Goal: Transaction & Acquisition: Purchase product/service

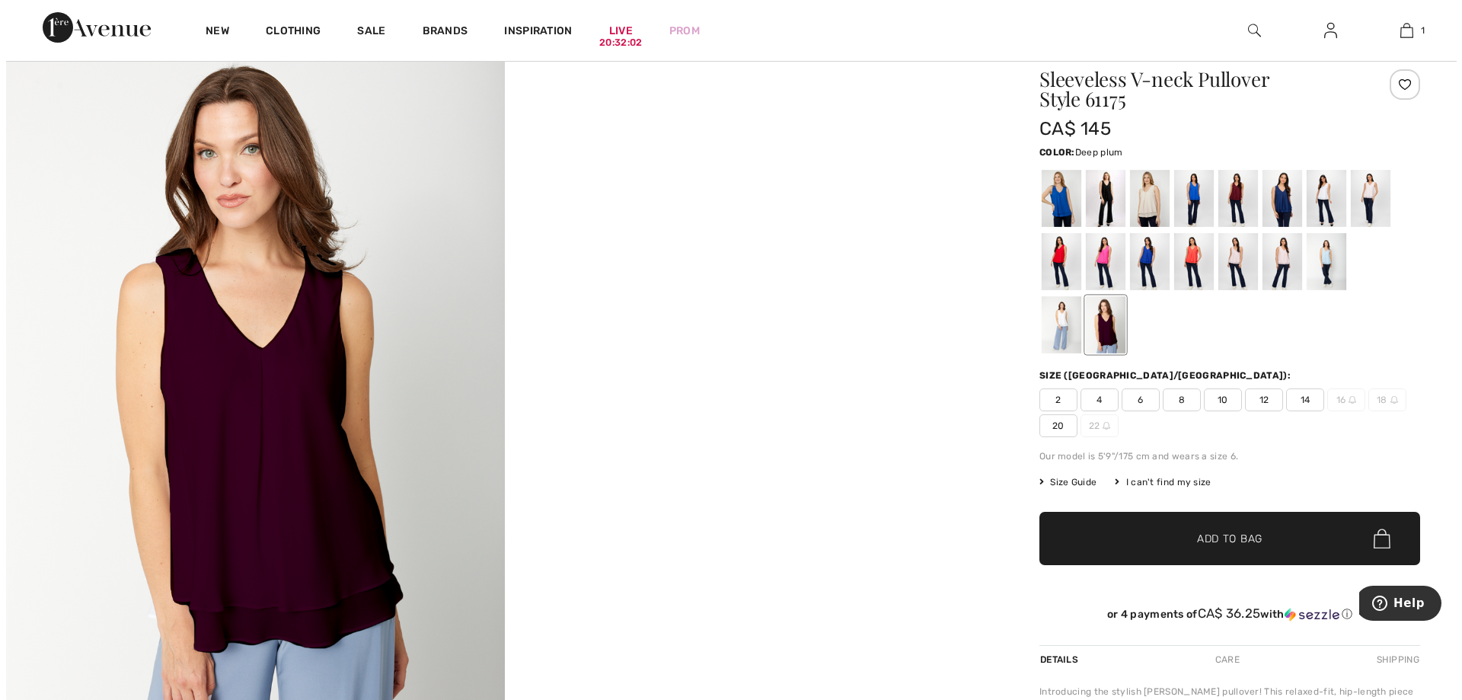
scroll to position [152, 0]
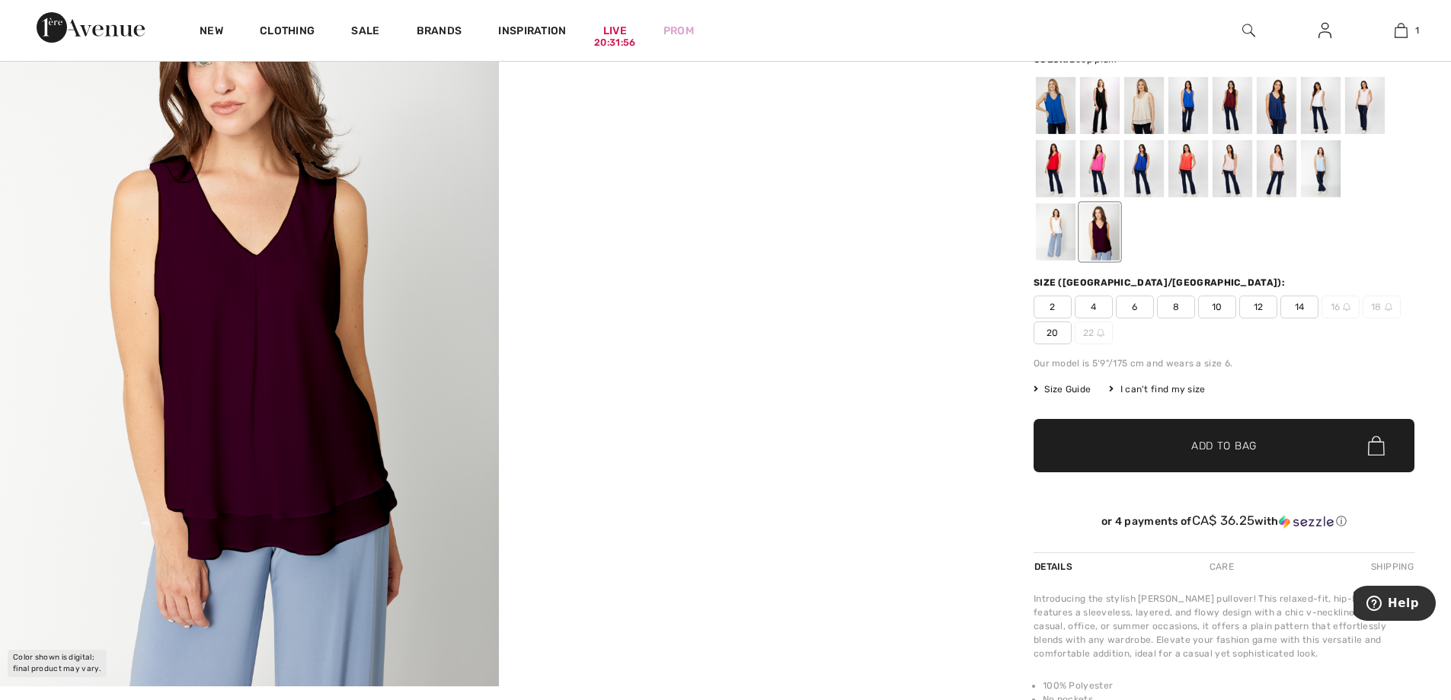
click at [500, 187] on video "Your browser does not support the video tag." at bounding box center [748, 62] width 499 height 249
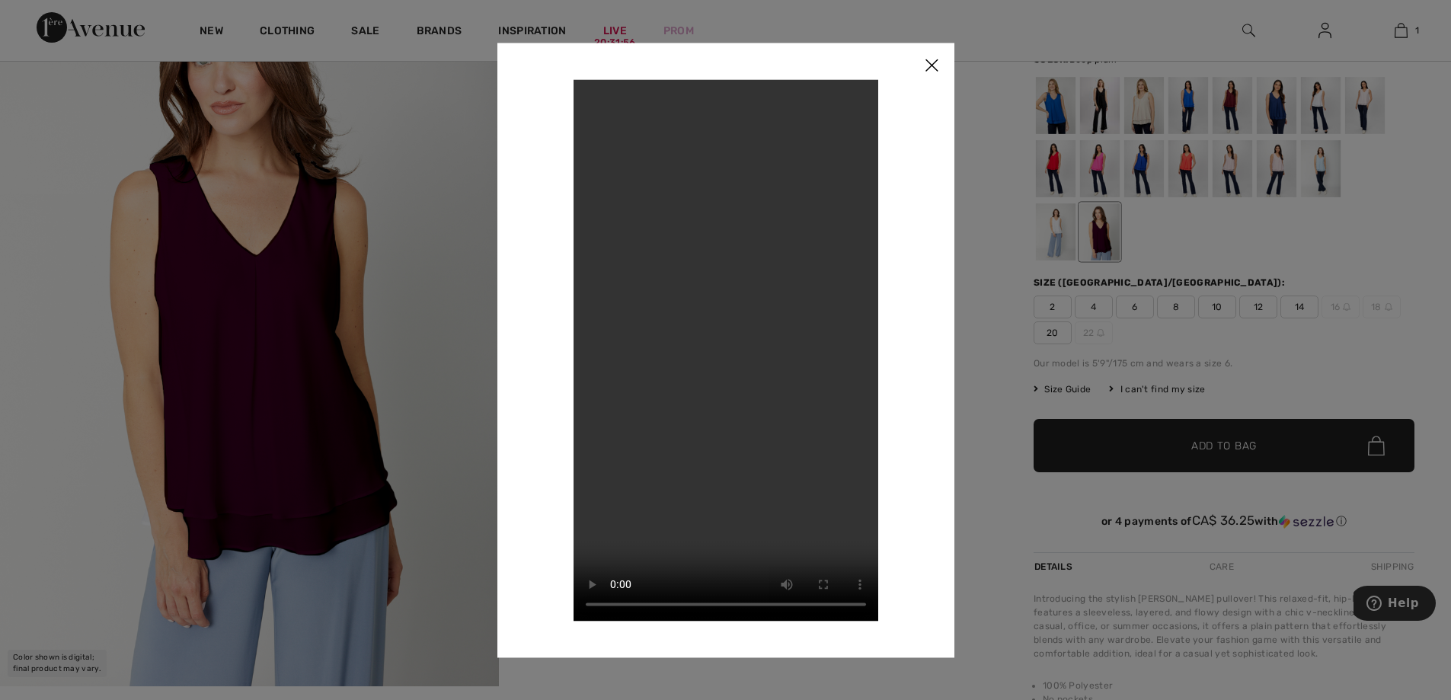
click at [500, 618] on div "Your browser does not support the video tag." at bounding box center [725, 350] width 457 height 615
drag, startPoint x: 934, startPoint y: 66, endPoint x: 934, endPoint y: 75, distance: 9.1
click at [934, 66] on img at bounding box center [932, 66] width 46 height 47
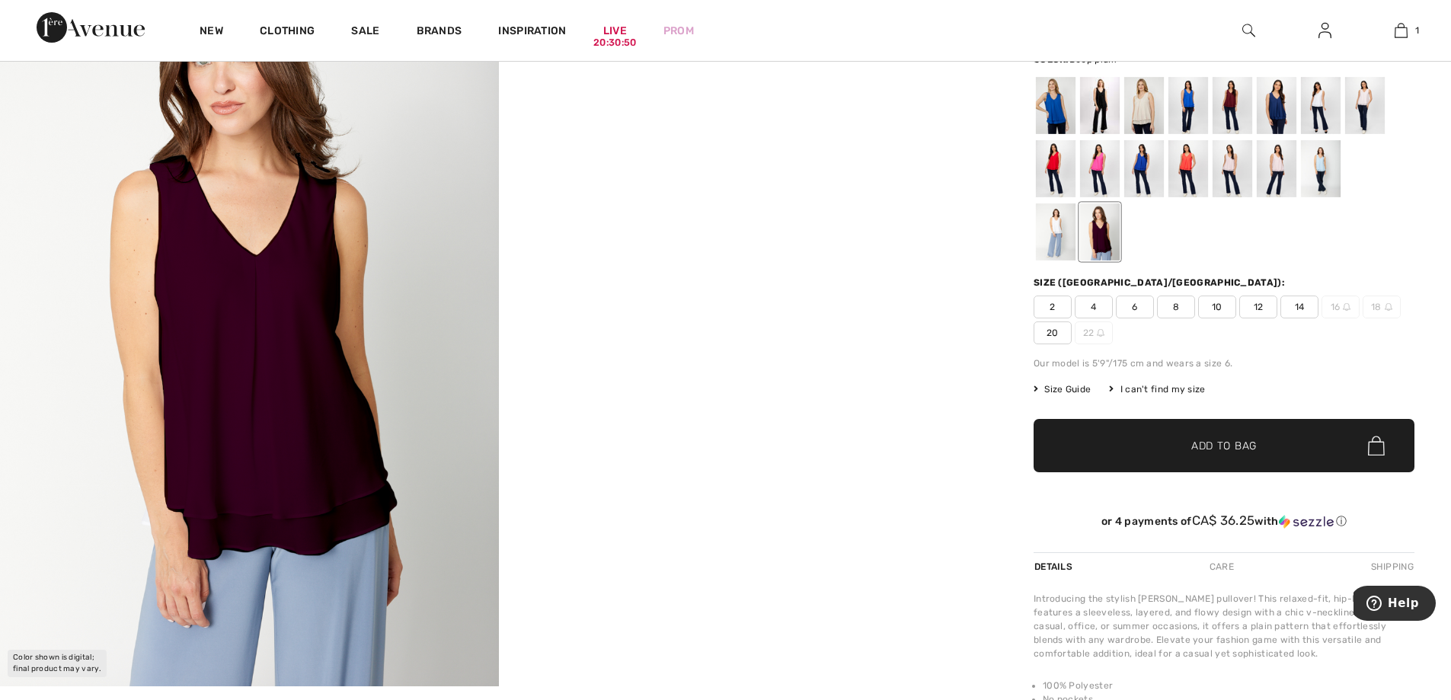
click at [282, 417] on img at bounding box center [249, 312] width 499 height 748
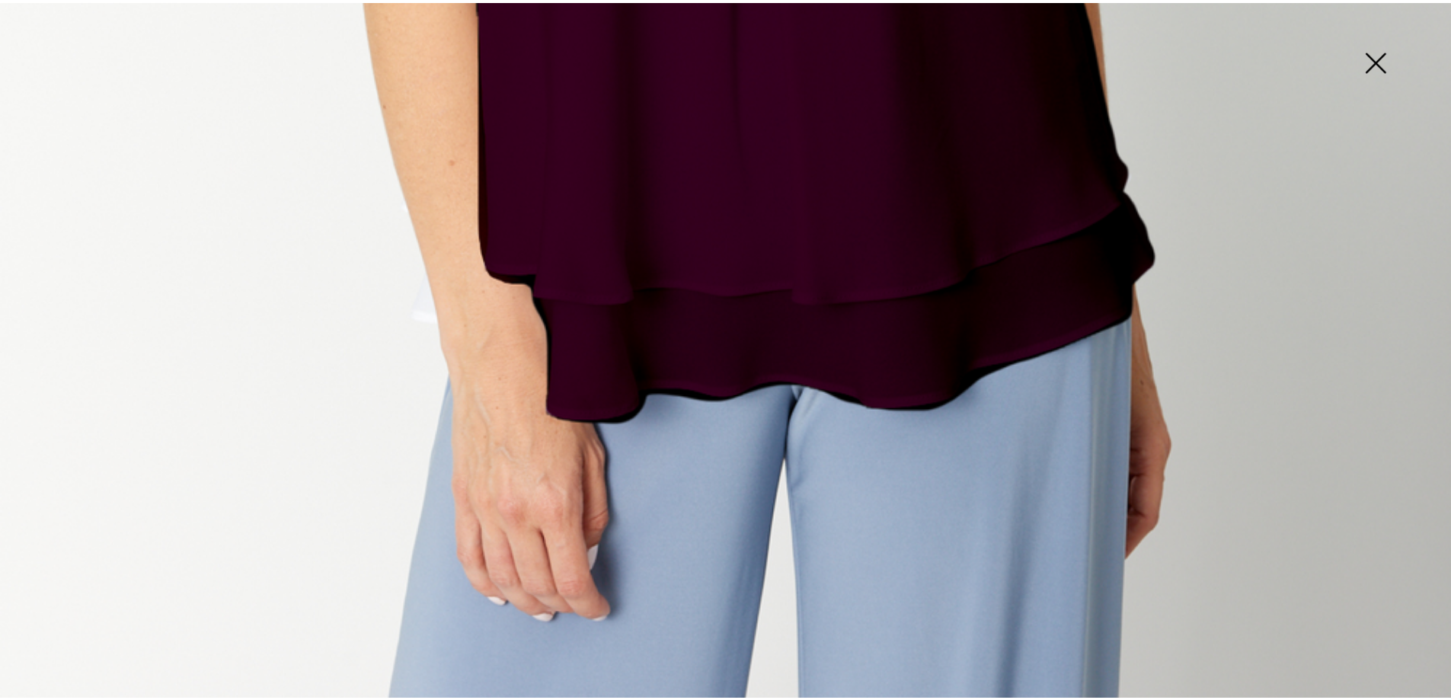
scroll to position [1477, 0]
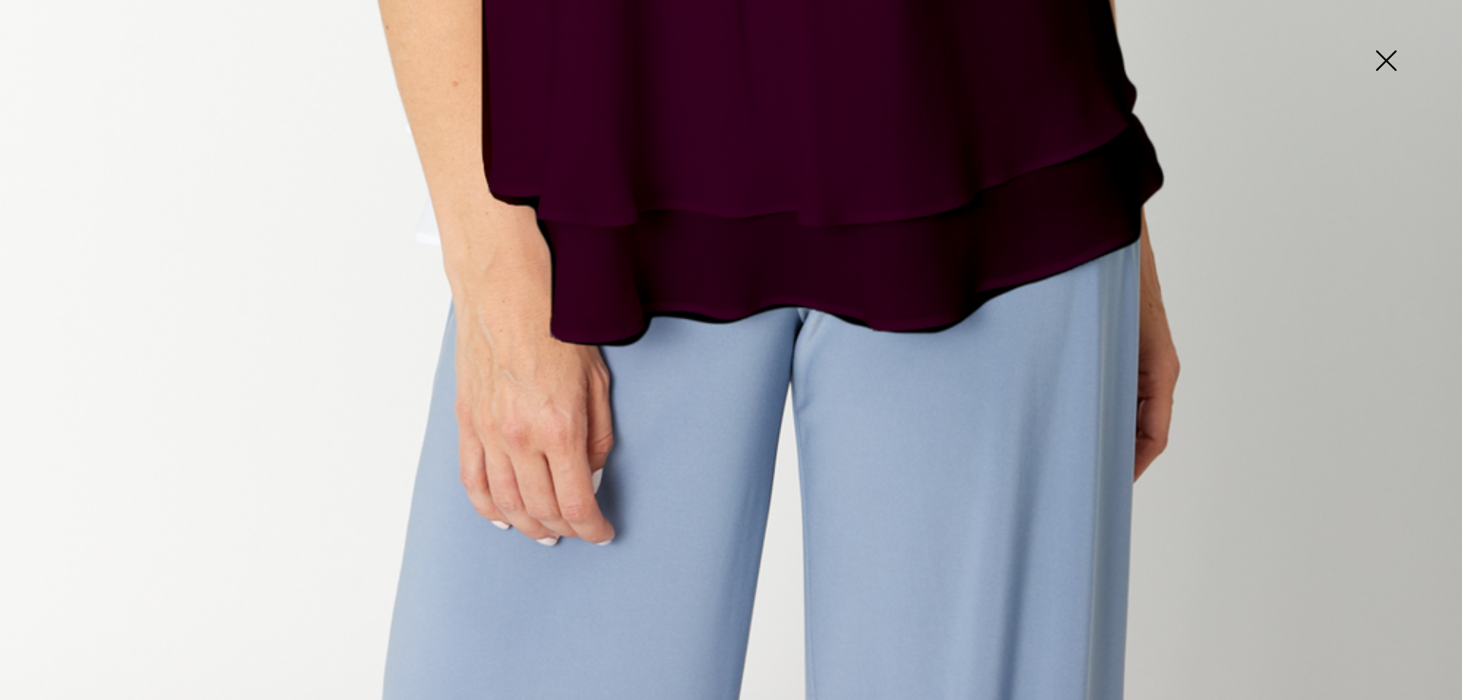
click at [1383, 60] on img at bounding box center [1386, 62] width 76 height 78
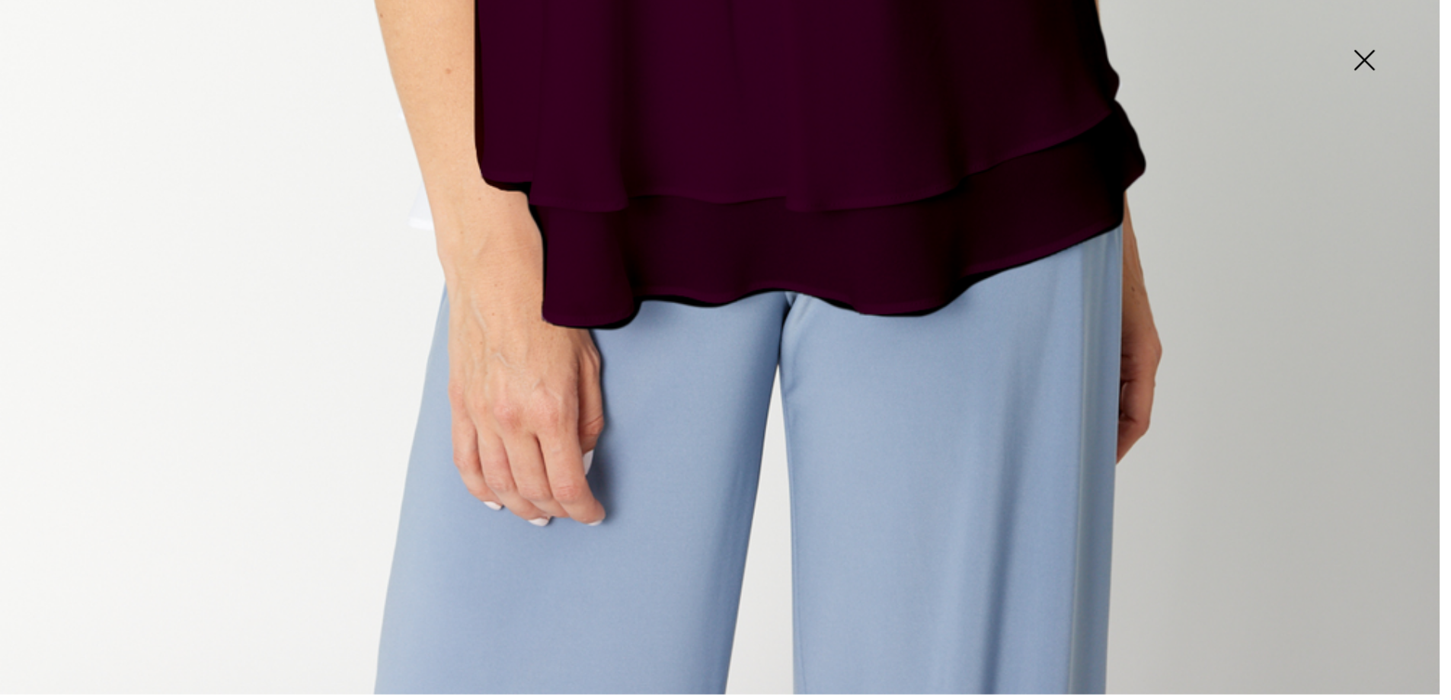
scroll to position [1459, 0]
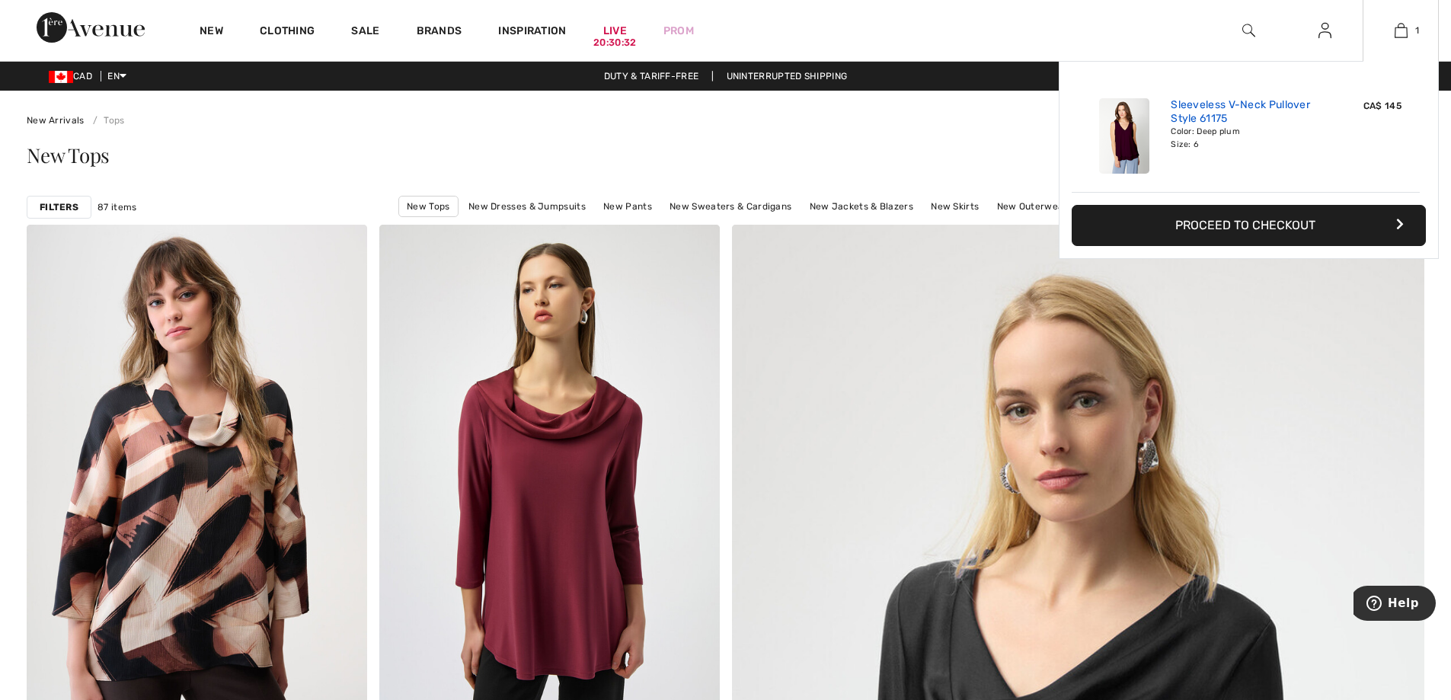
click at [1209, 111] on link "Sleeveless V-Neck Pullover Style 61175" at bounding box center [1246, 111] width 150 height 27
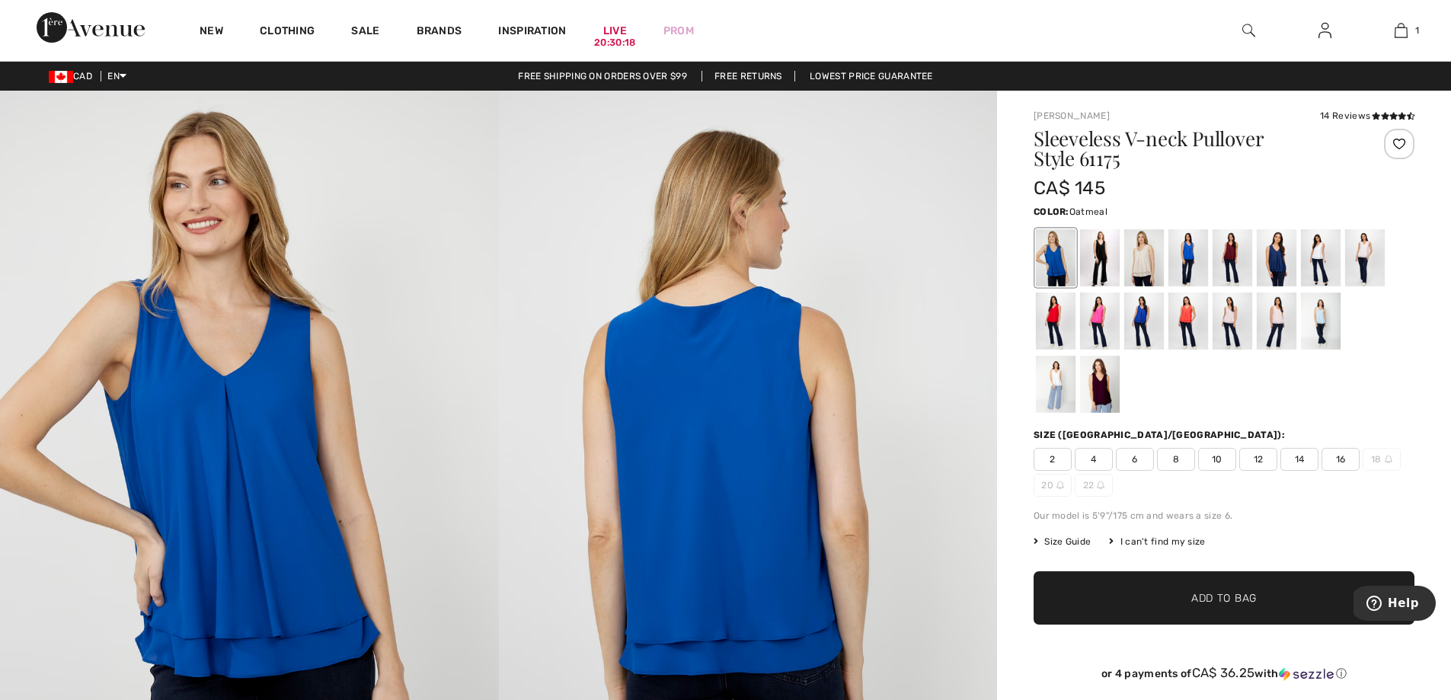
click at [1141, 244] on div at bounding box center [1144, 257] width 40 height 57
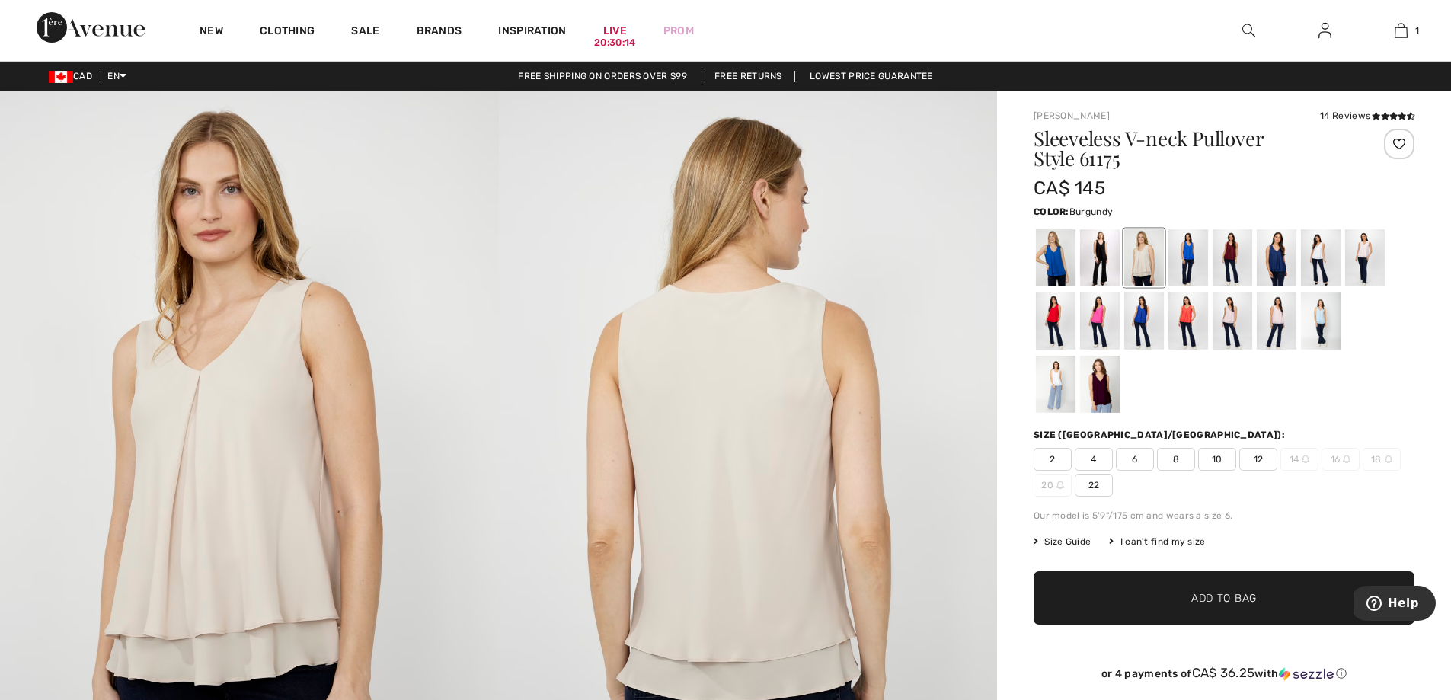
click at [1230, 249] on div at bounding box center [1232, 257] width 40 height 57
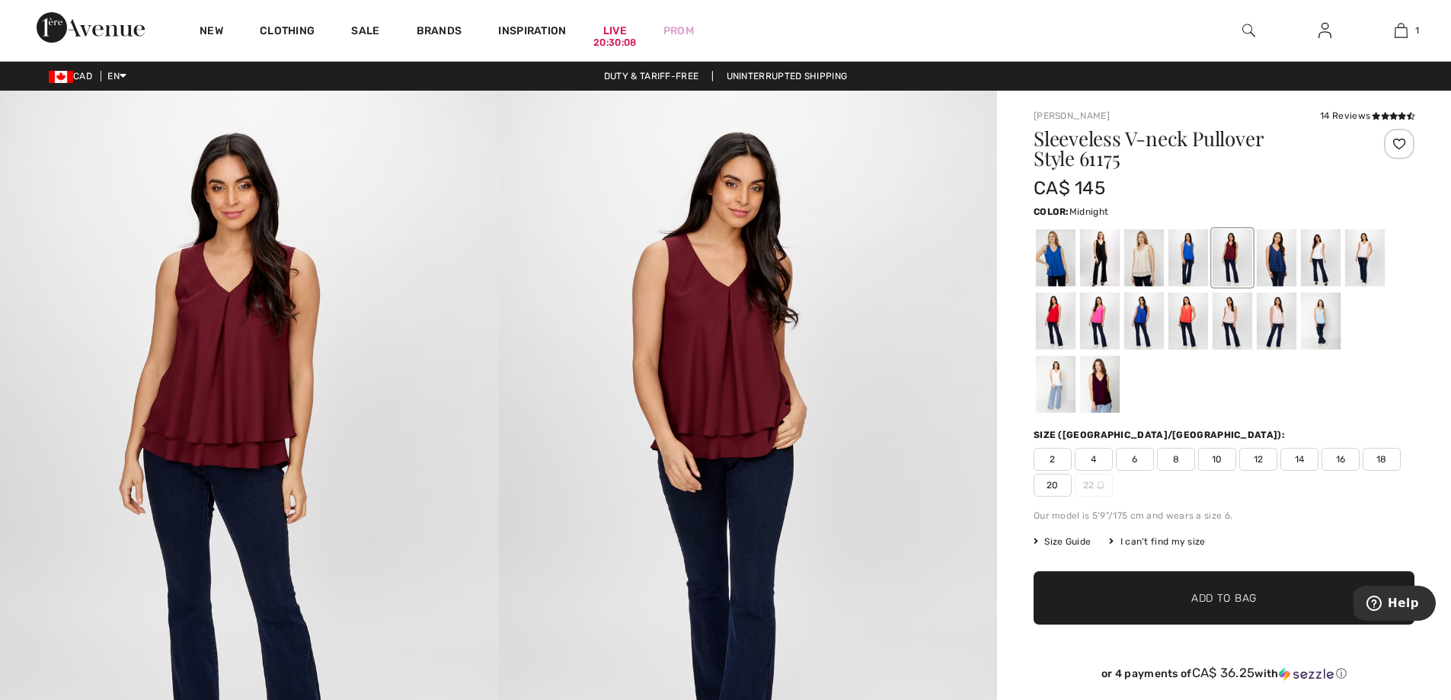
click at [1270, 248] on div at bounding box center [1277, 257] width 40 height 57
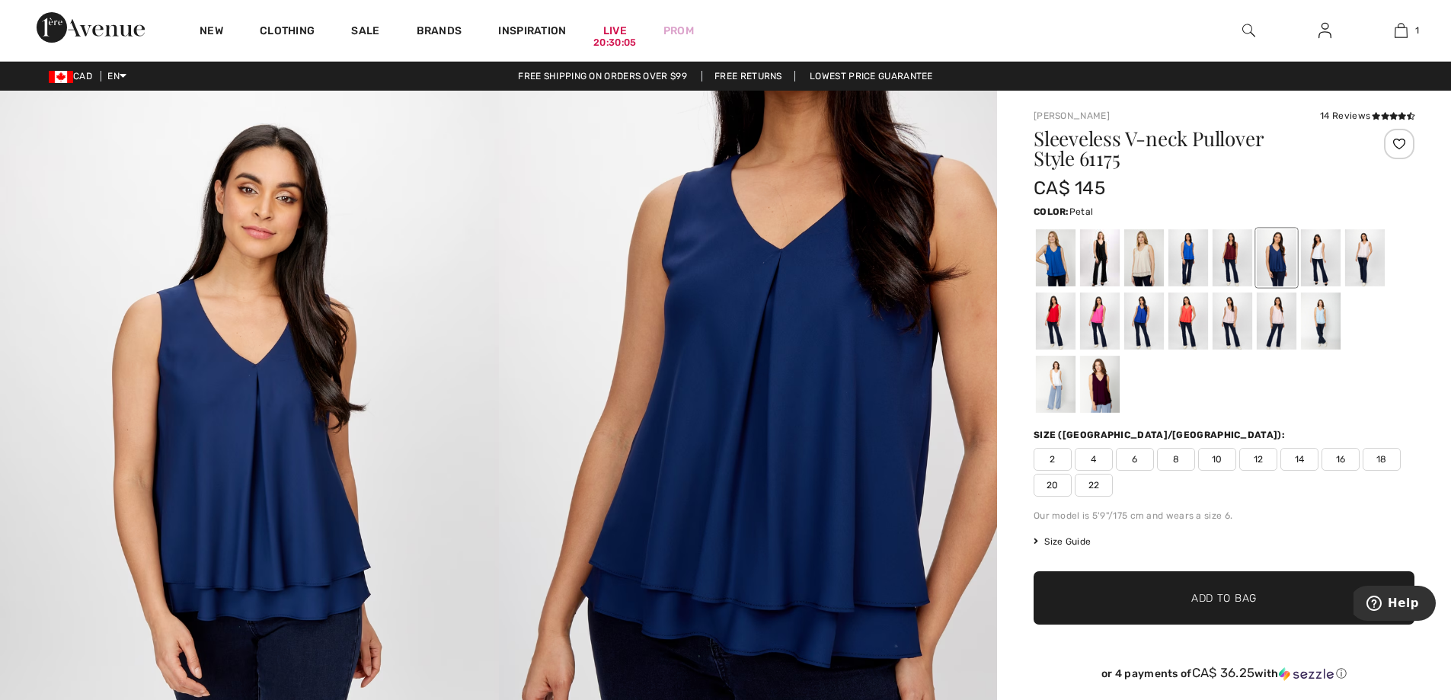
click at [1372, 254] on div at bounding box center [1365, 257] width 40 height 57
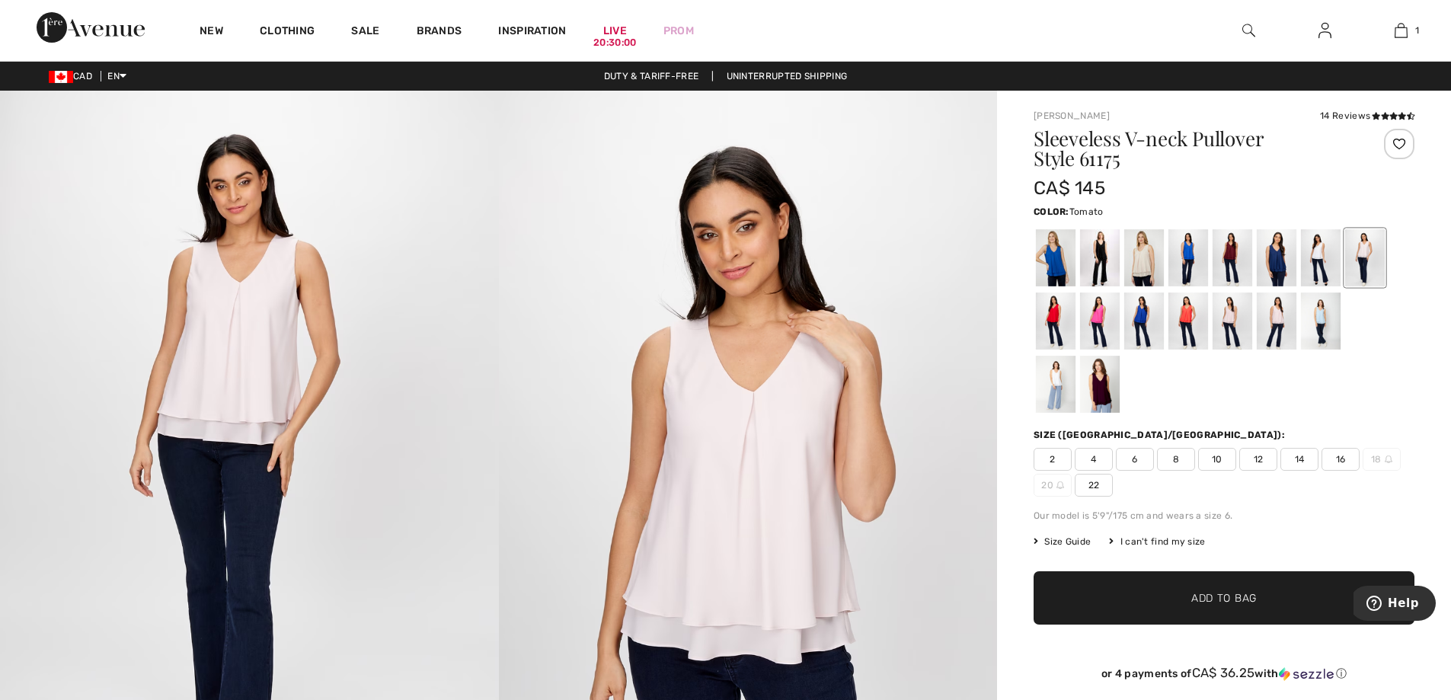
click at [1036, 334] on div at bounding box center [1056, 320] width 40 height 57
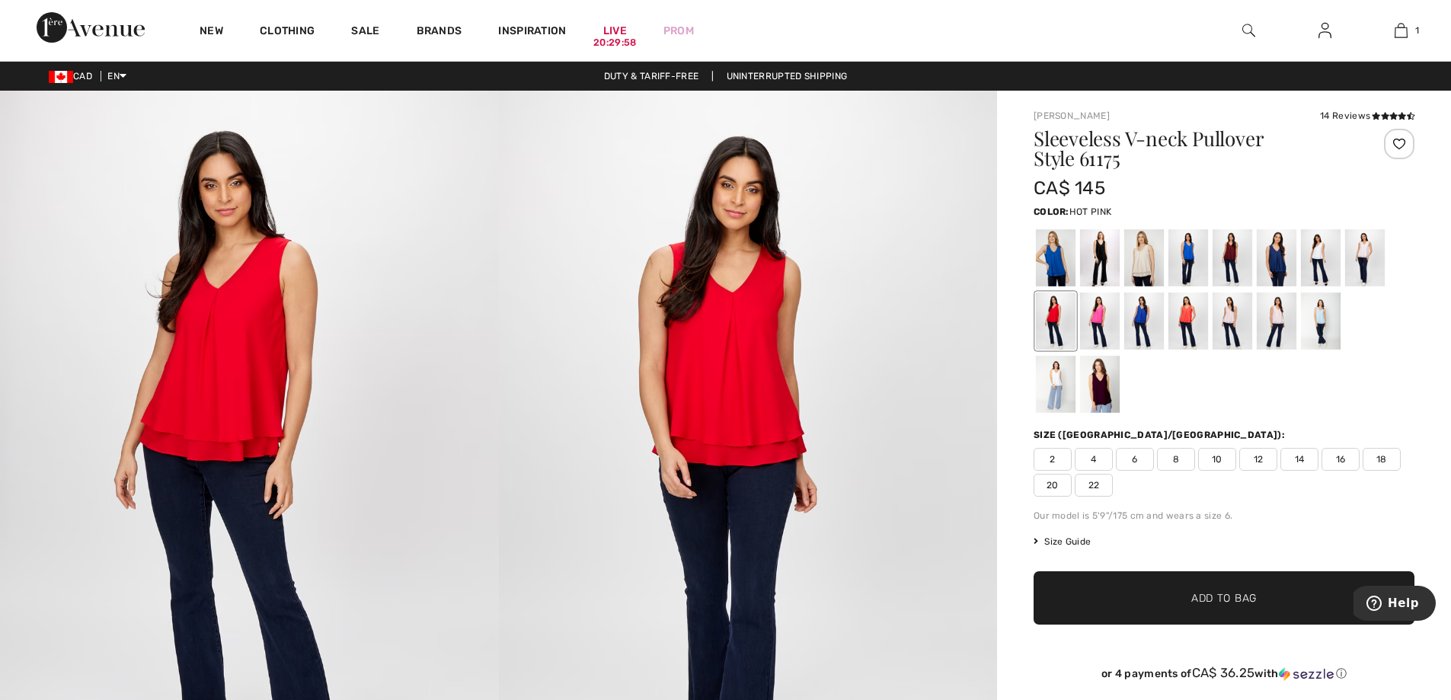
click at [1089, 325] on div at bounding box center [1100, 320] width 40 height 57
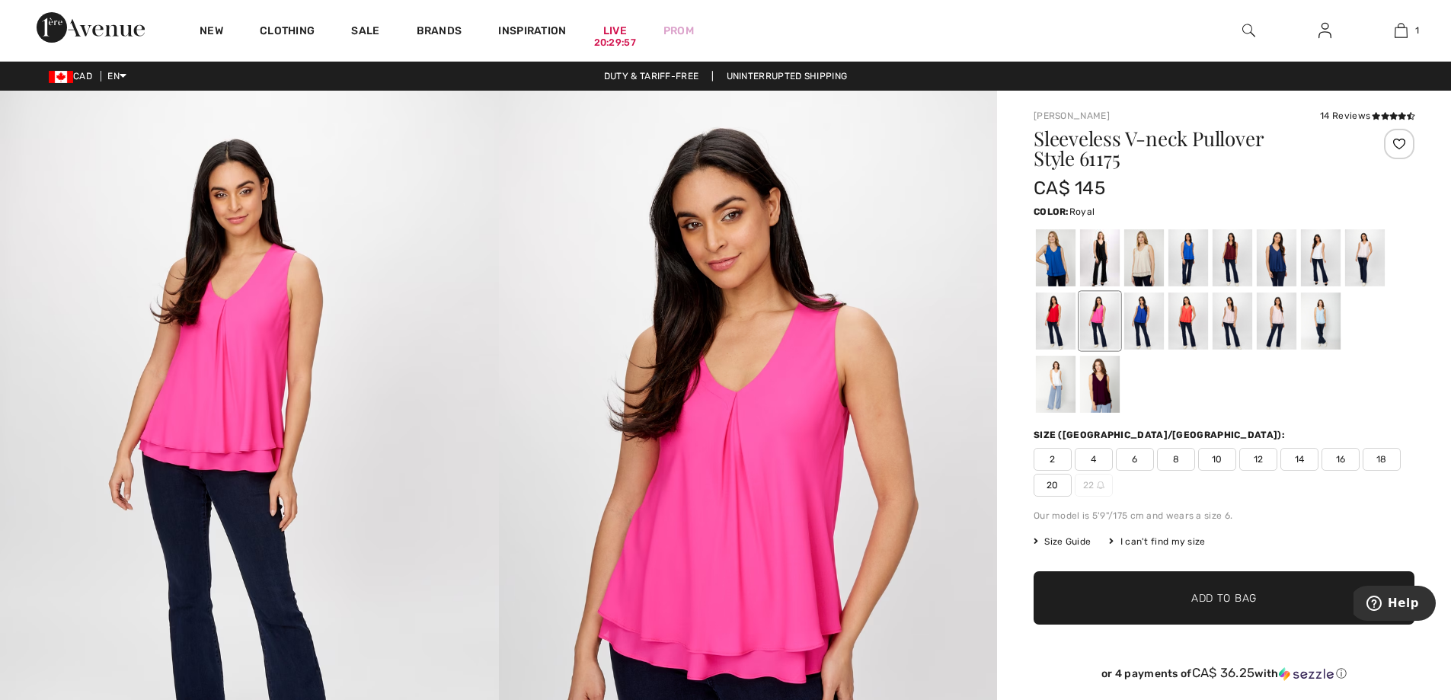
click at [1138, 324] on div at bounding box center [1144, 320] width 40 height 57
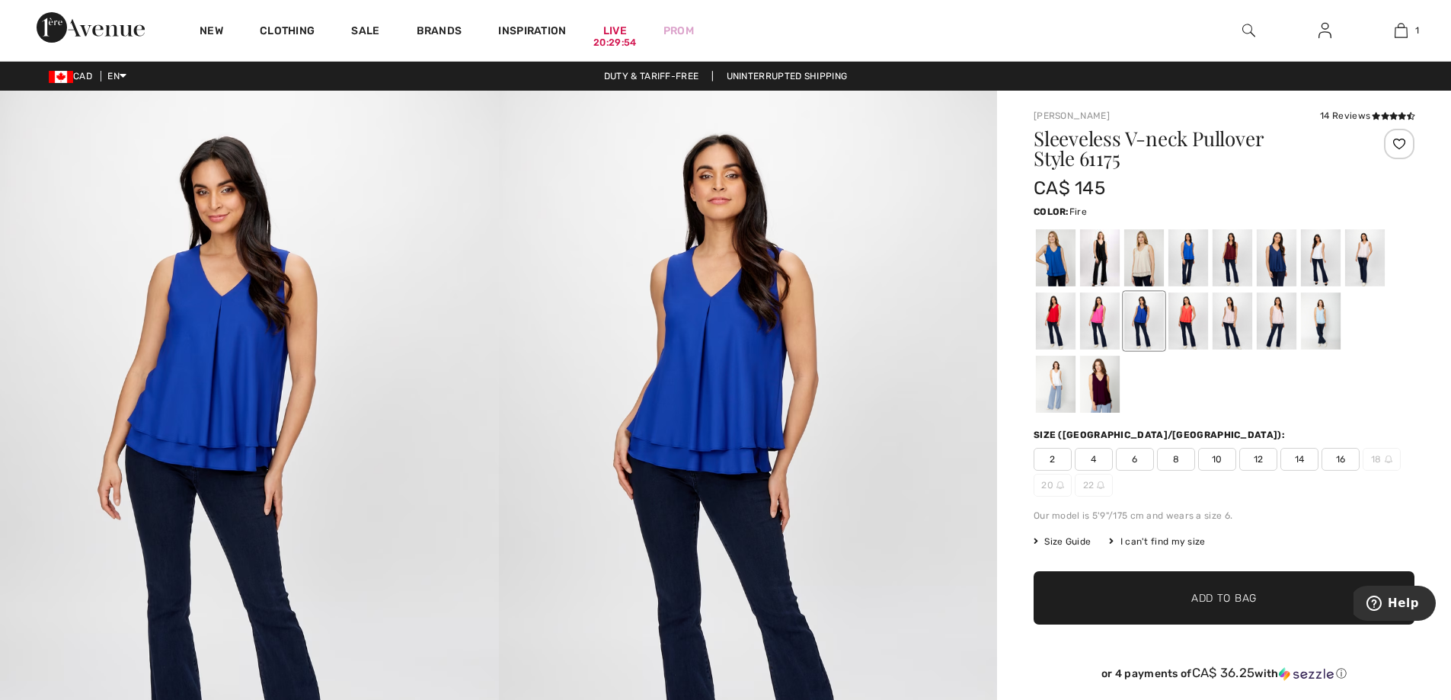
click at [1184, 324] on div at bounding box center [1188, 320] width 40 height 57
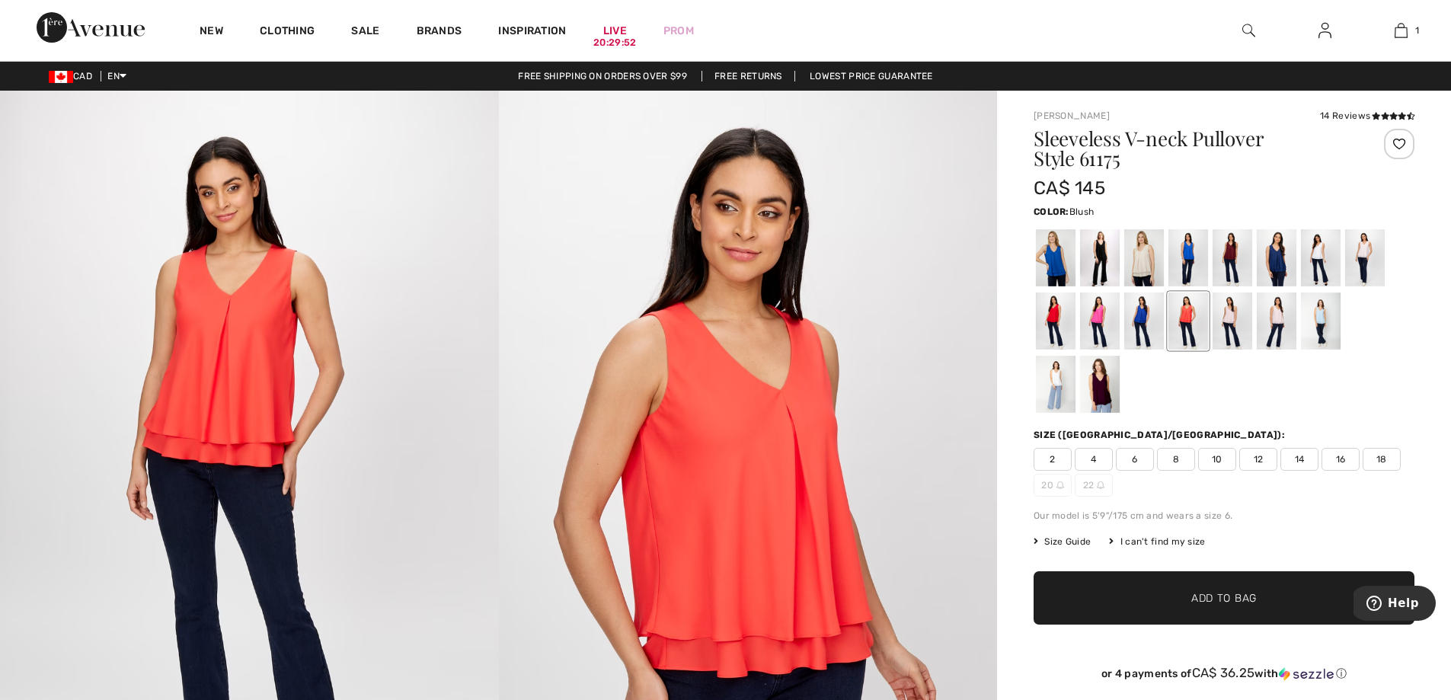
click at [1239, 327] on div at bounding box center [1232, 320] width 40 height 57
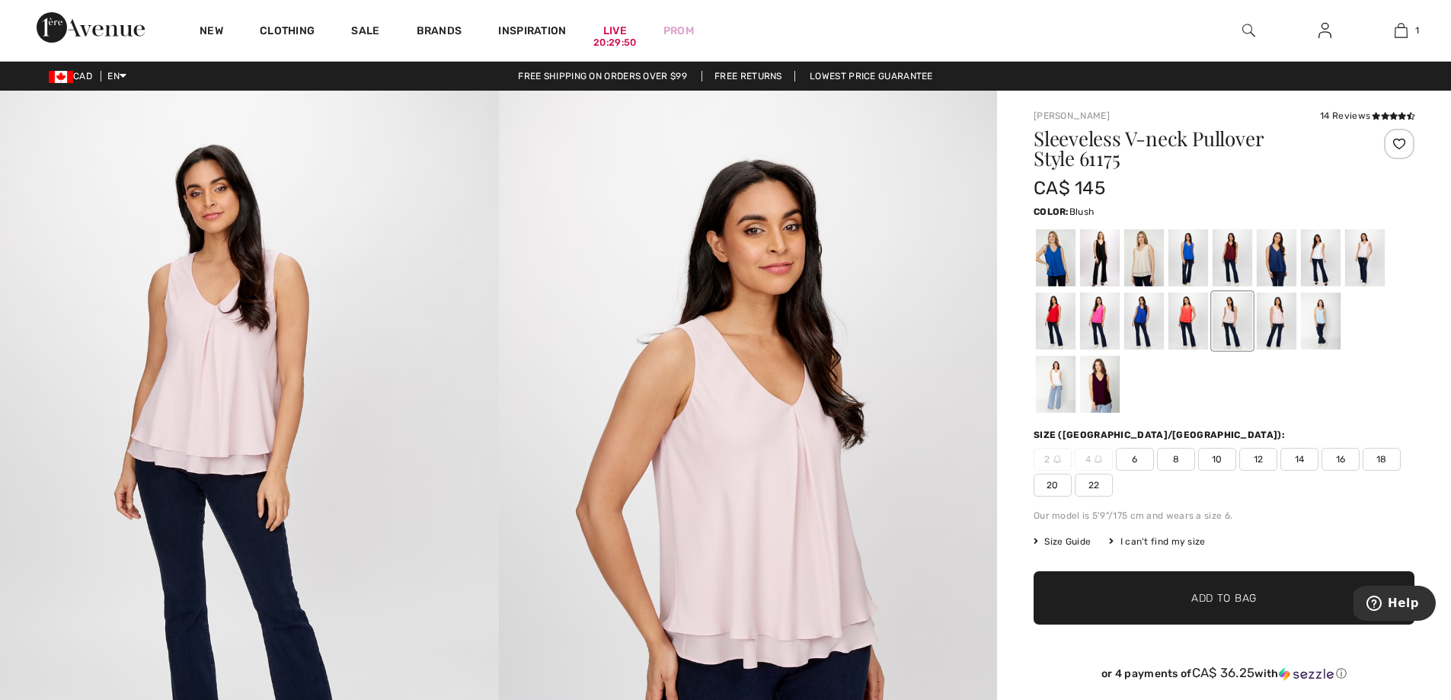
click at [1290, 340] on div at bounding box center [1277, 320] width 40 height 57
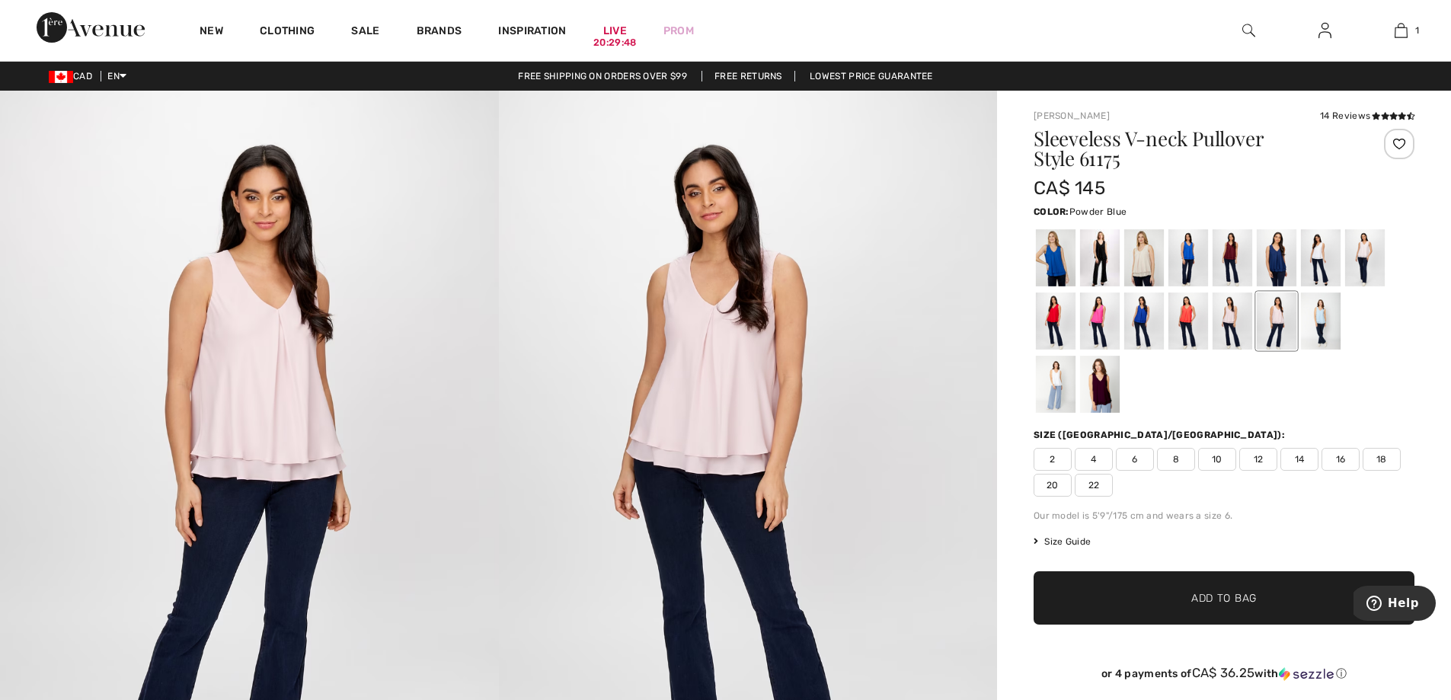
click at [1325, 337] on div at bounding box center [1321, 320] width 40 height 57
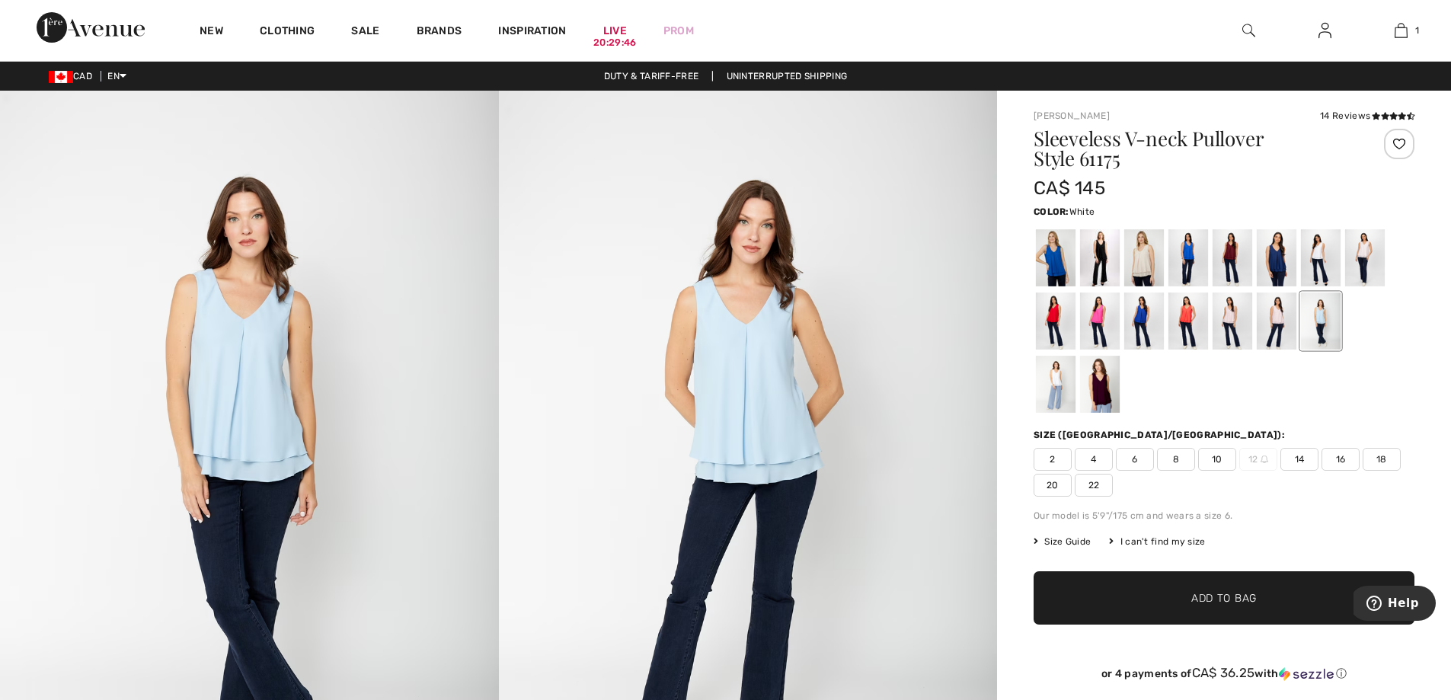
click at [1050, 391] on div at bounding box center [1056, 384] width 40 height 57
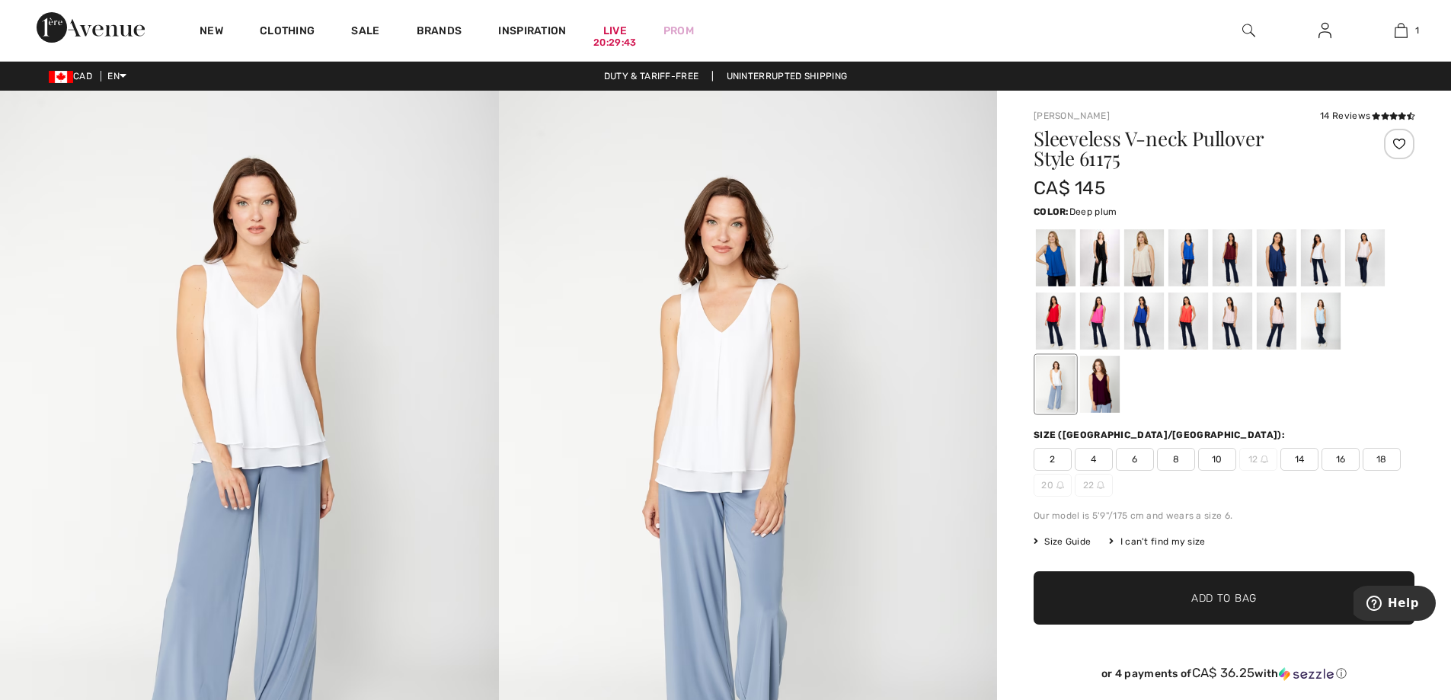
click at [1108, 391] on div at bounding box center [1100, 384] width 40 height 57
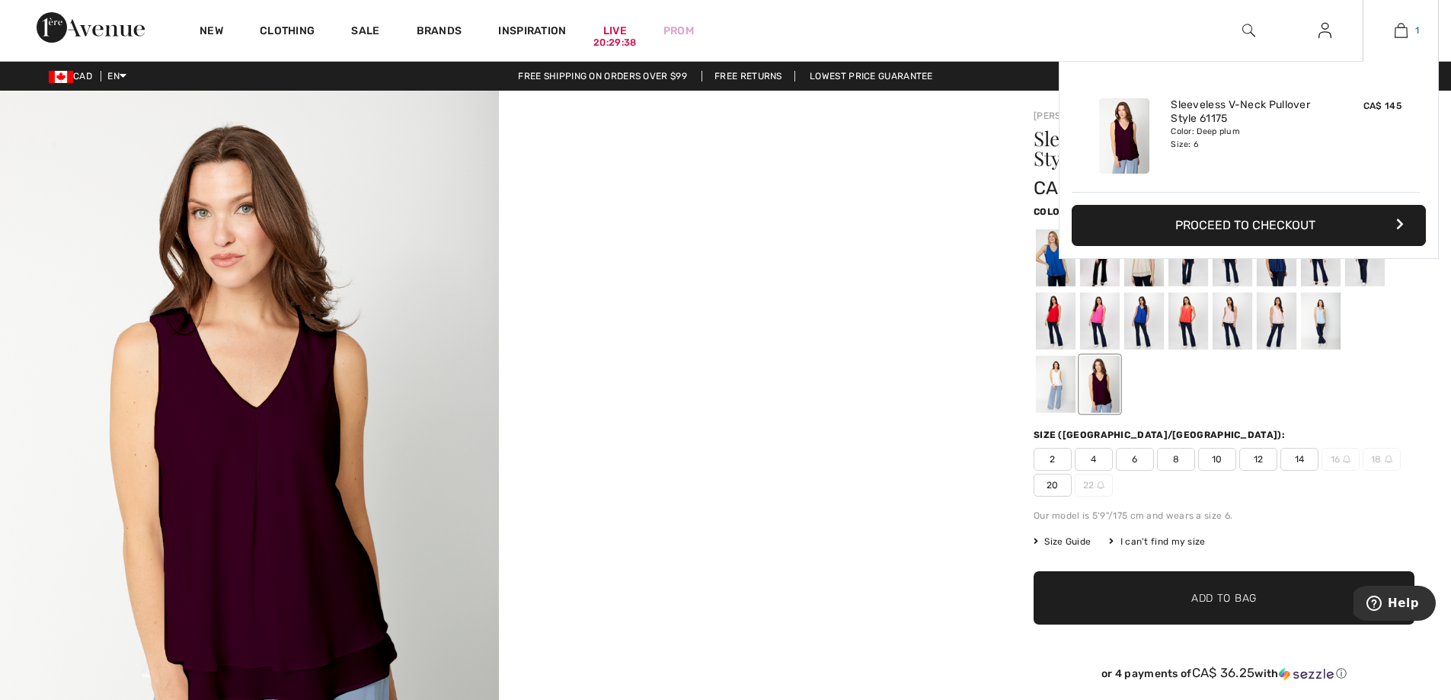
click at [1393, 29] on link "1" at bounding box center [1400, 30] width 75 height 18
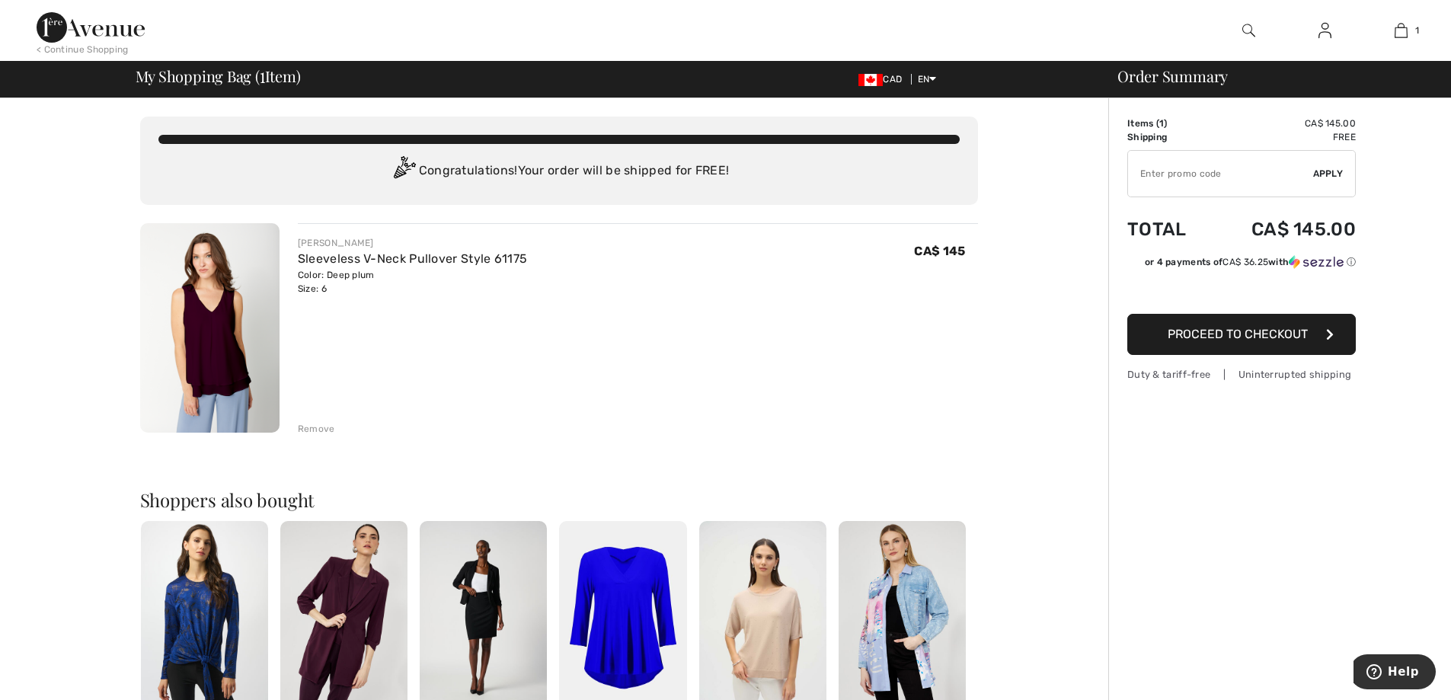
click at [1236, 330] on span "Proceed to Checkout" at bounding box center [1237, 334] width 140 height 14
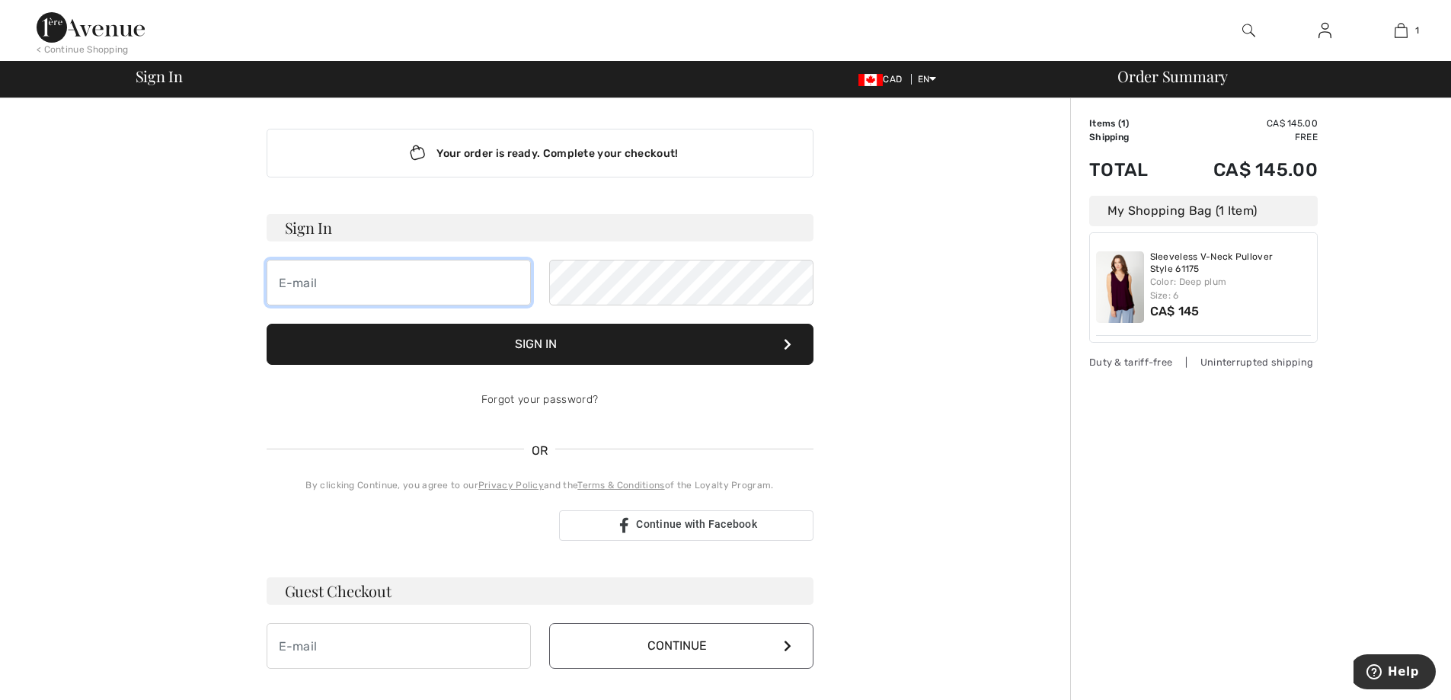
click at [384, 275] on input "email" at bounding box center [399, 283] width 264 height 46
type input "saskrama@hotmail.com"
click at [645, 343] on button "Sign In" at bounding box center [540, 344] width 547 height 41
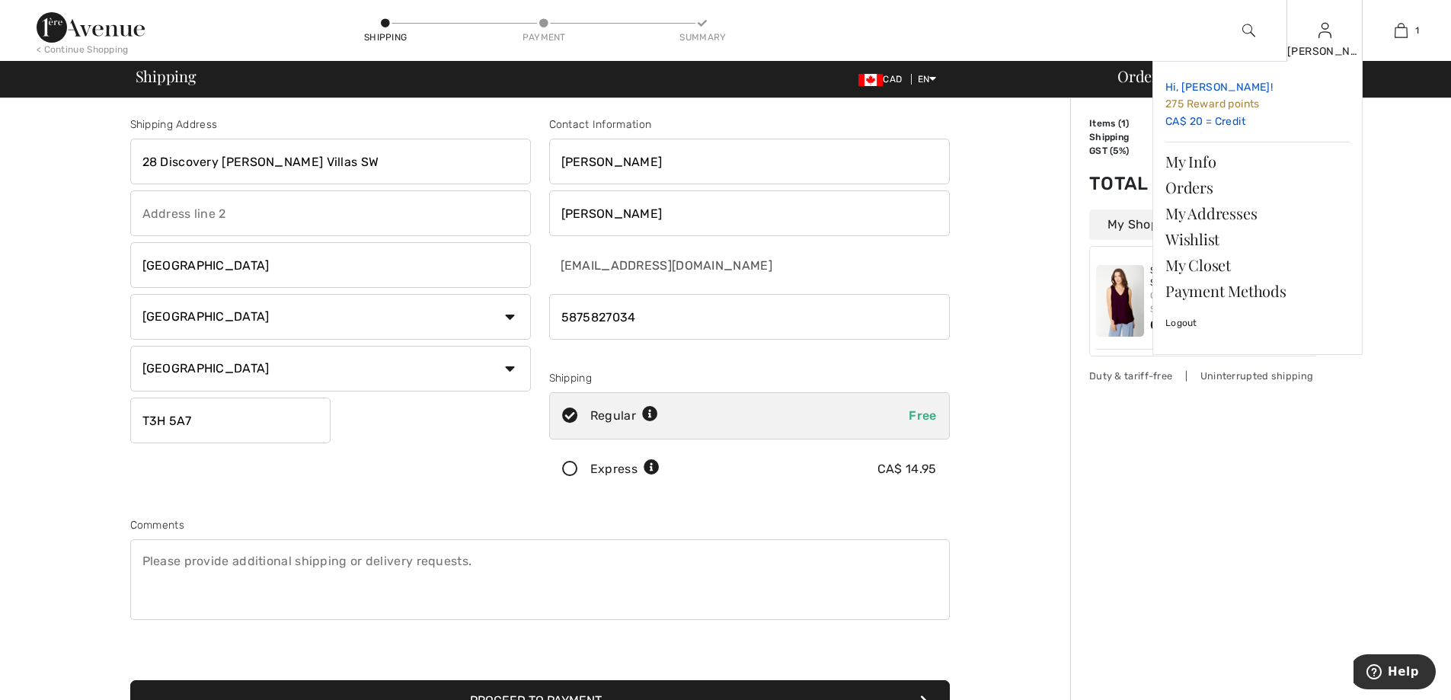
click at [1199, 92] on span "Hi, [PERSON_NAME]!" at bounding box center [1218, 87] width 107 height 13
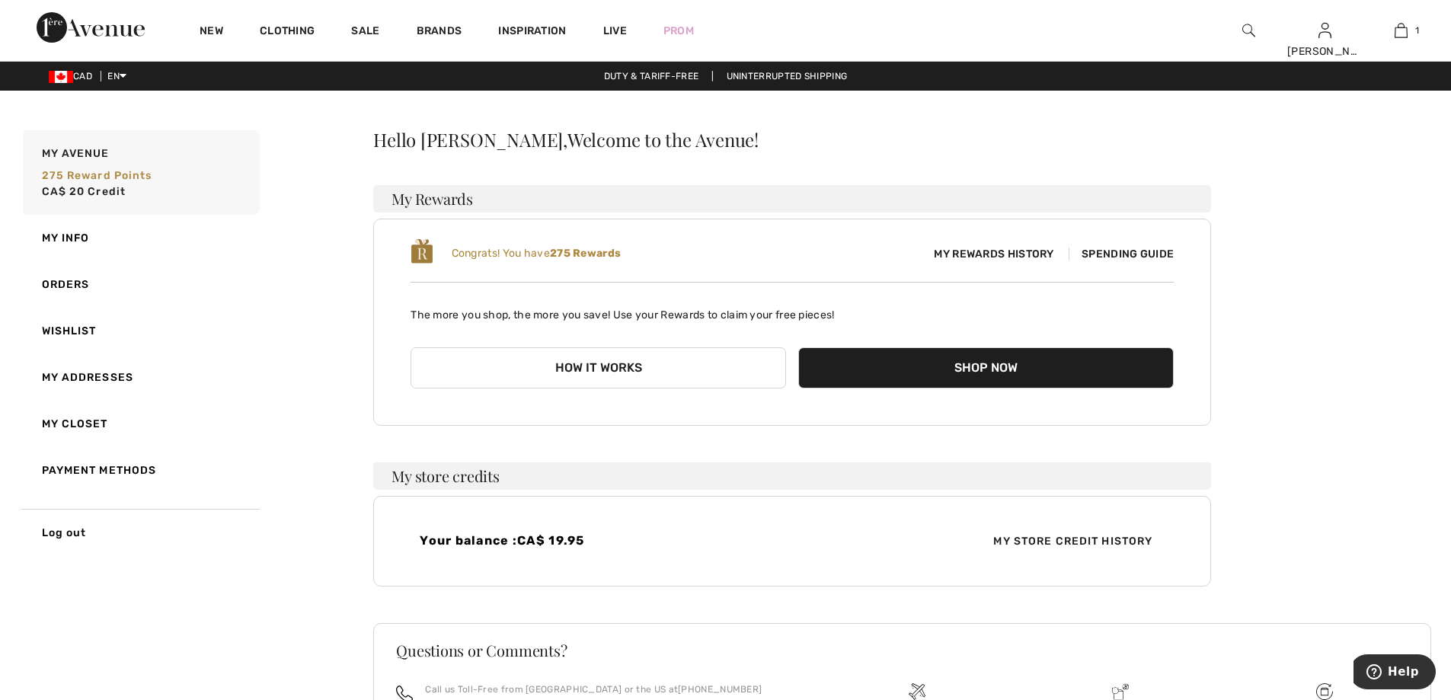
click at [1048, 538] on span "My Store Credit History" at bounding box center [1073, 541] width 184 height 16
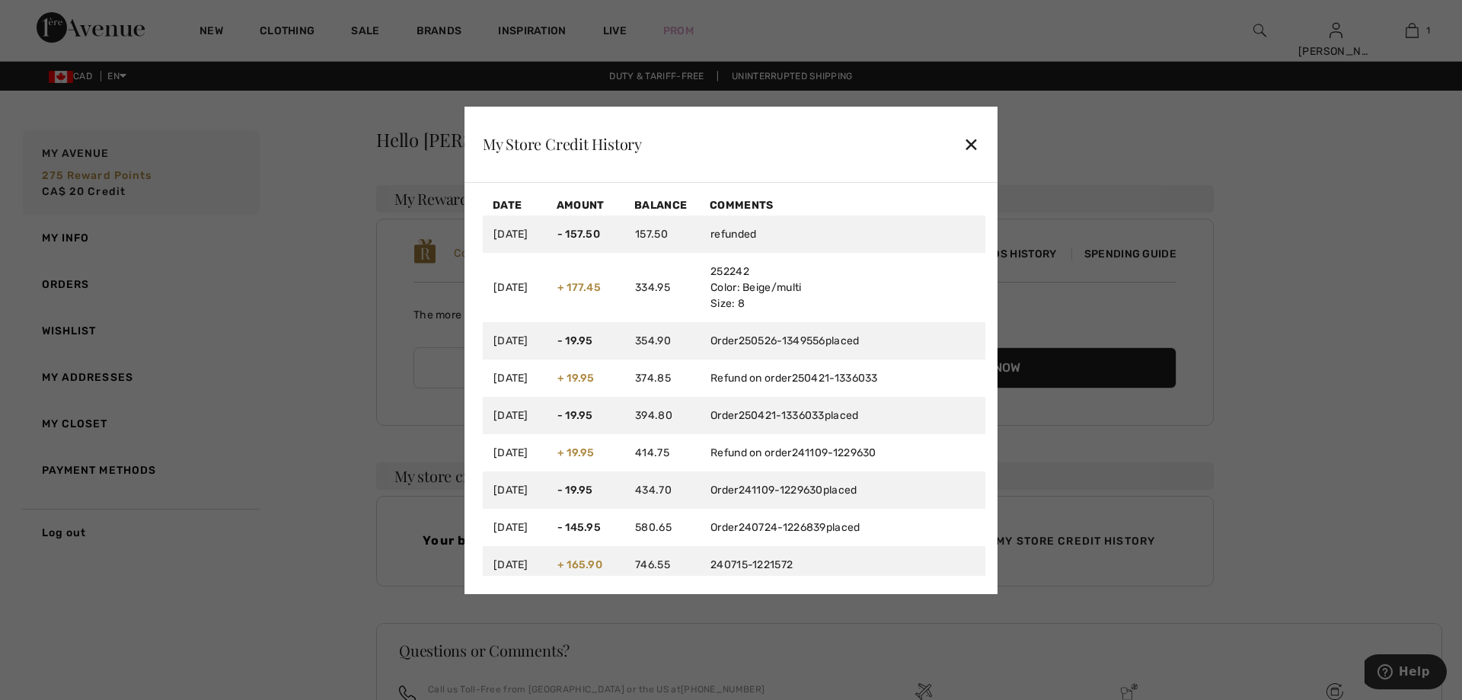
click at [969, 146] on div "✕" at bounding box center [971, 144] width 16 height 32
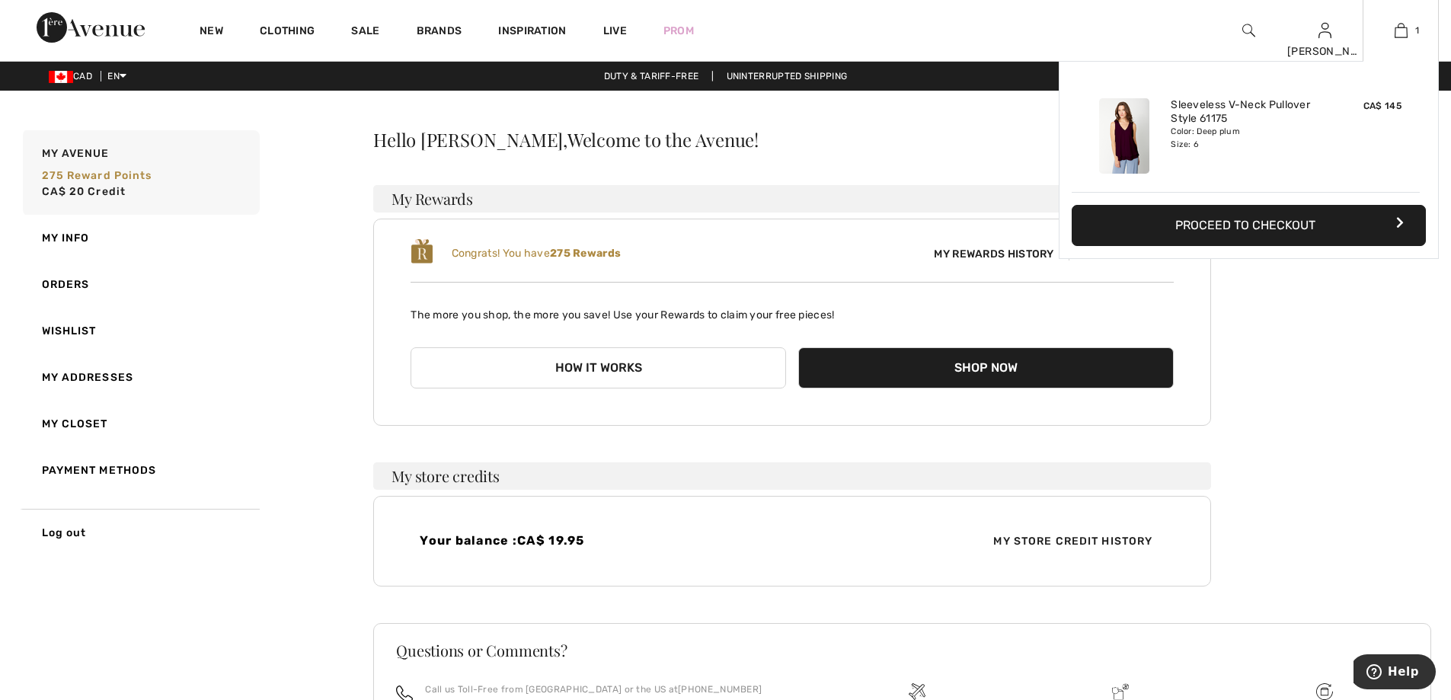
click at [1334, 226] on button "Proceed to Checkout" at bounding box center [1249, 225] width 354 height 41
